Goal: Task Accomplishment & Management: Manage account settings

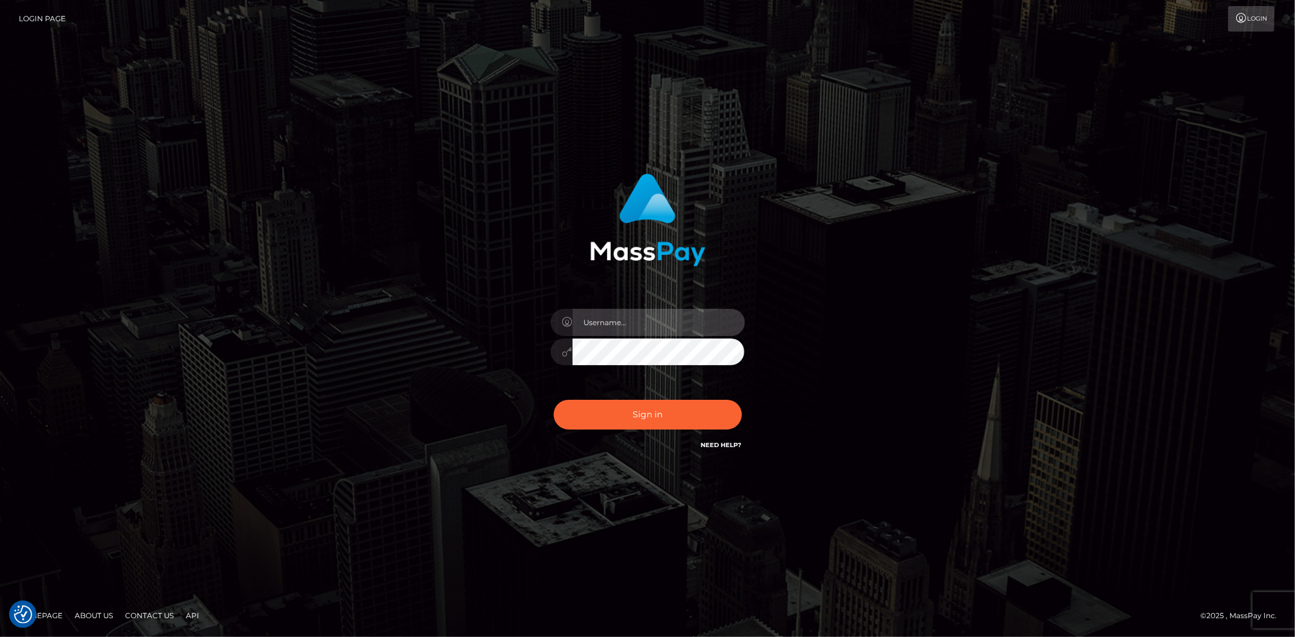
click at [591, 330] on input "text" at bounding box center [658, 322] width 172 height 27
type input "Bern.Spree"
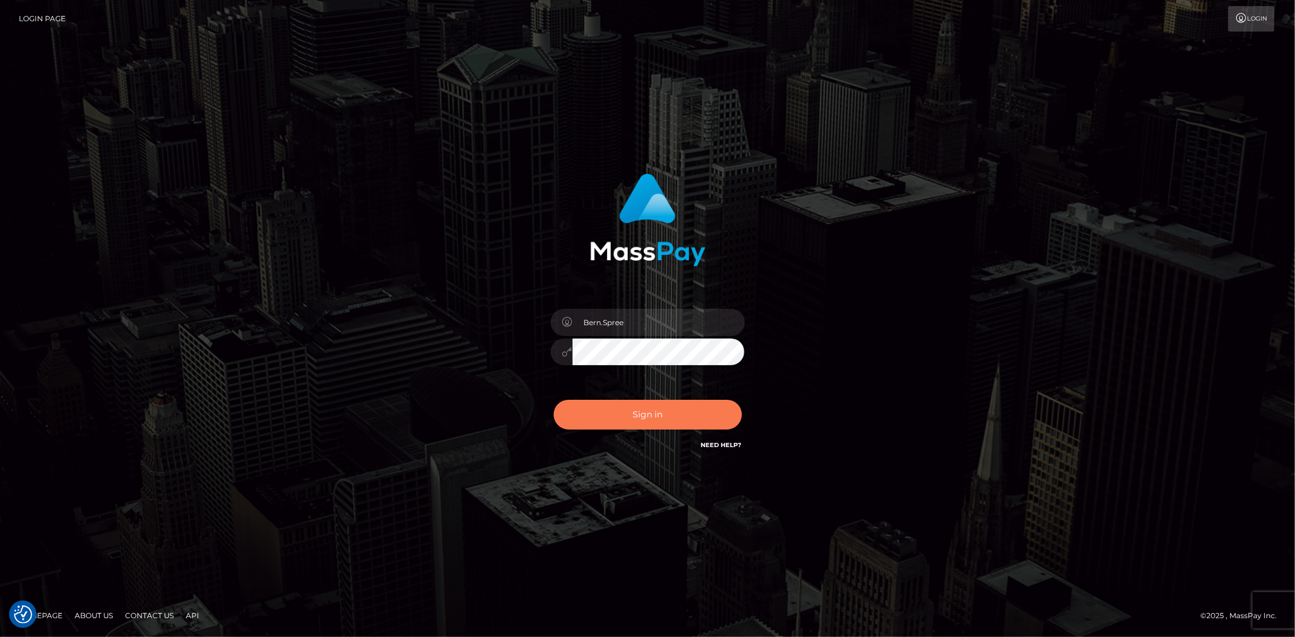
click at [684, 416] on button "Sign in" at bounding box center [648, 415] width 188 height 30
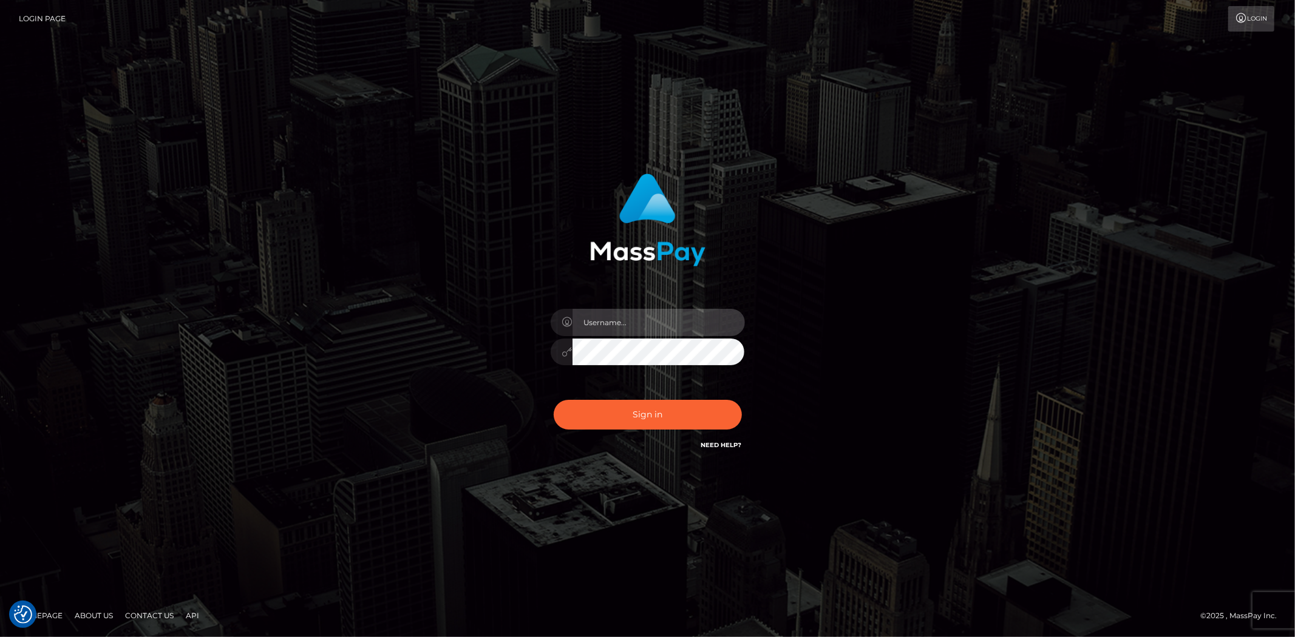
click at [642, 310] on input "text" at bounding box center [658, 322] width 172 height 27
type input "Bern.Spree"
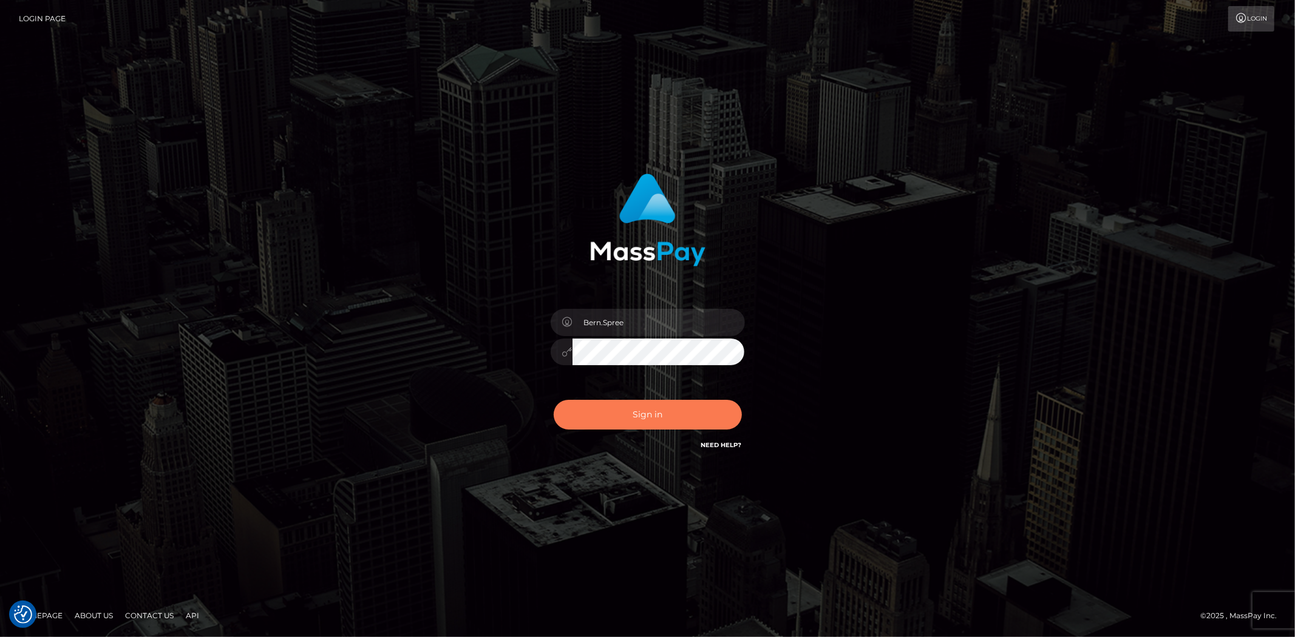
click at [641, 408] on button "Sign in" at bounding box center [648, 415] width 188 height 30
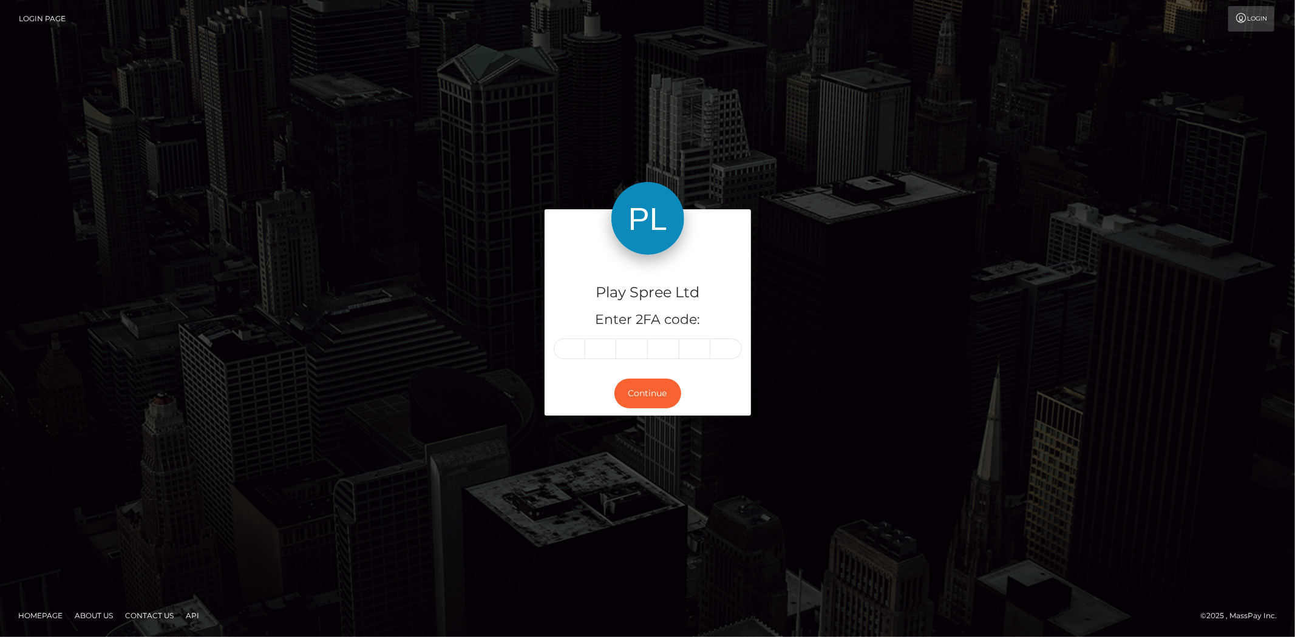
click at [566, 352] on input "text" at bounding box center [570, 349] width 32 height 21
type input "7"
type input "5"
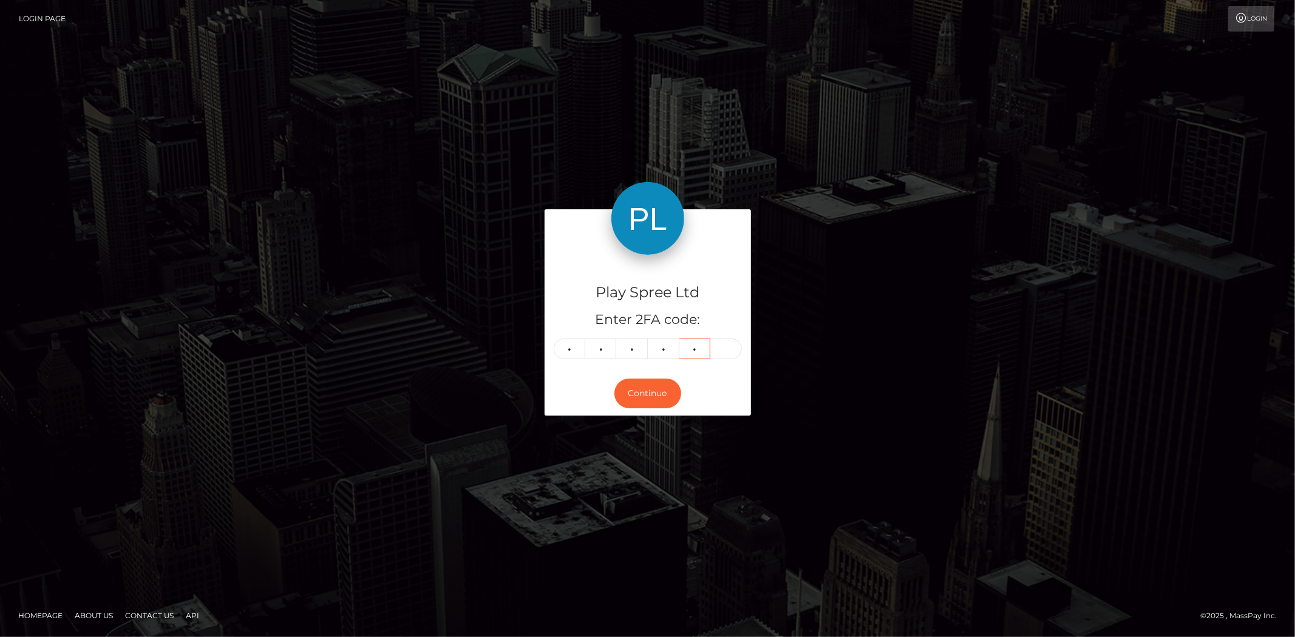
type input "8"
type input "7"
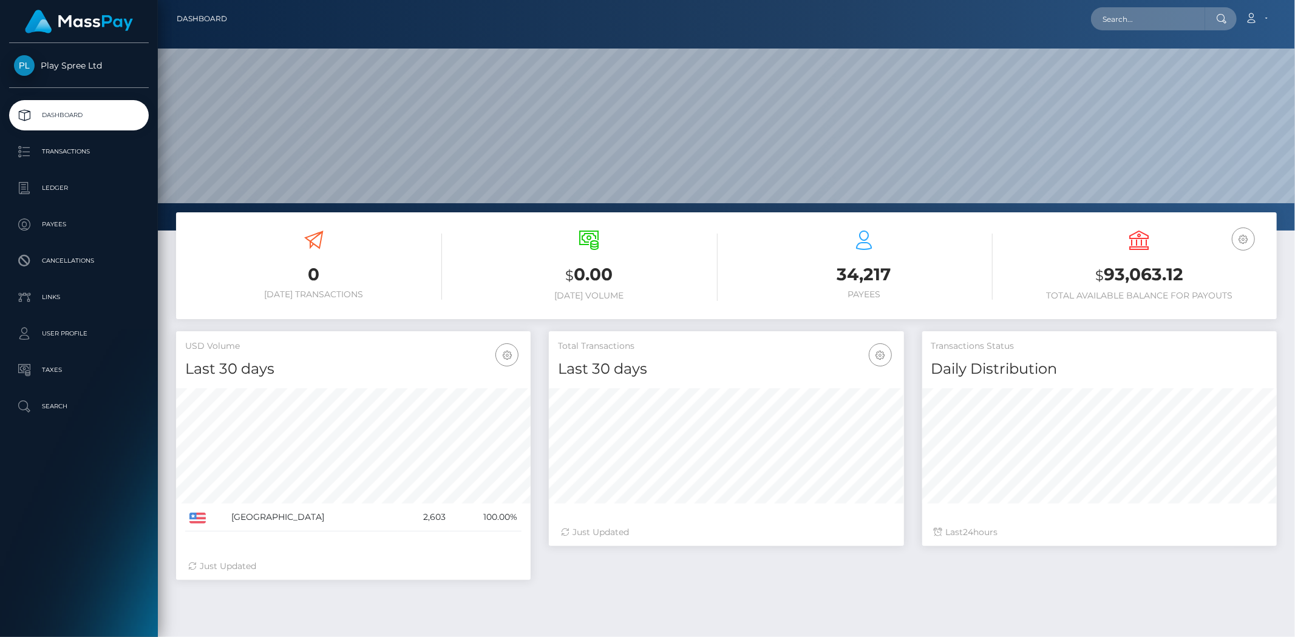
scroll to position [215, 354]
drag, startPoint x: 1103, startPoint y: 270, endPoint x: 1188, endPoint y: 274, distance: 85.7
click at [1188, 274] on h3 "$ 93,063.12" at bounding box center [1139, 275] width 257 height 25
copy h3 "93,063.12"
